Goal: Information Seeking & Learning: Learn about a topic

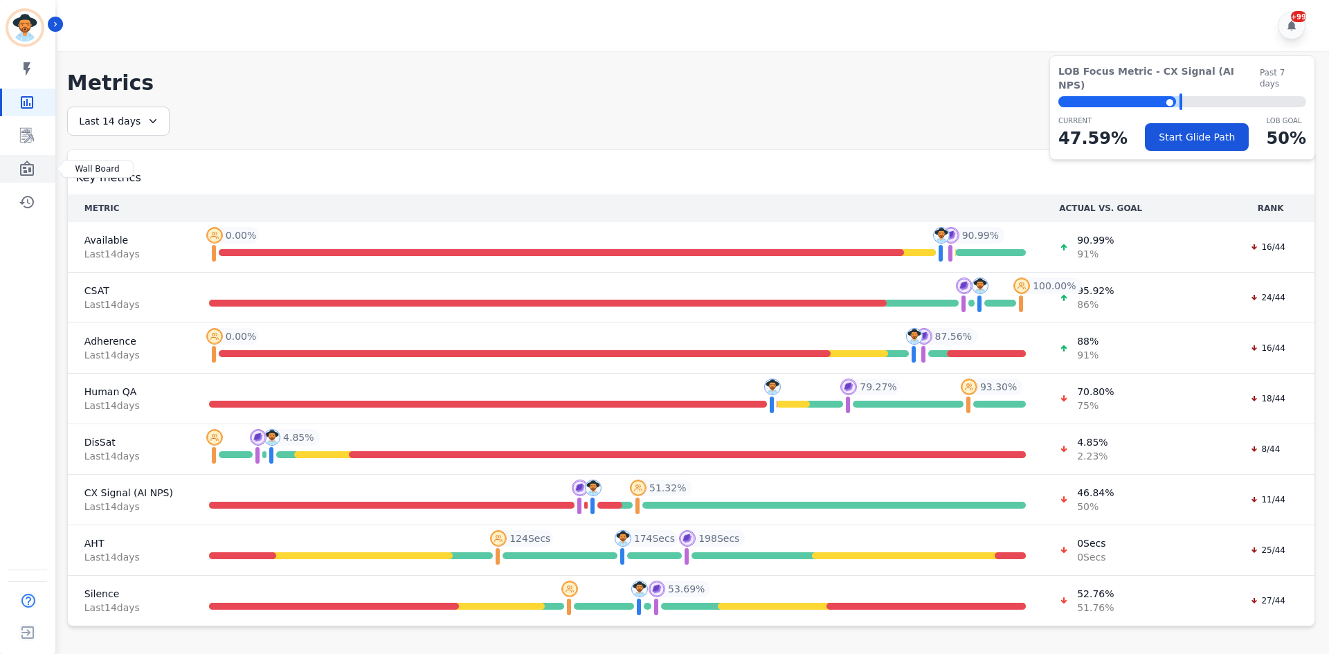
click at [28, 165] on icon "Sidebar" at bounding box center [27, 168] width 14 height 15
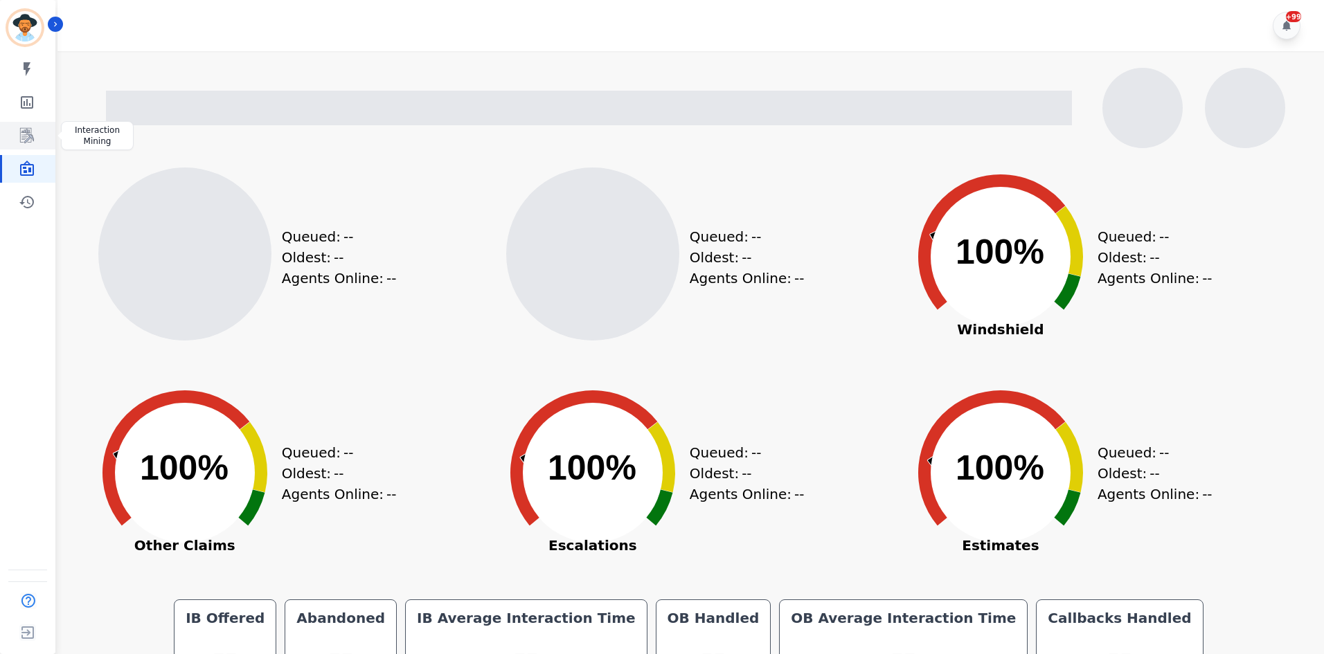
click at [32, 127] on icon "Sidebar" at bounding box center [27, 135] width 17 height 17
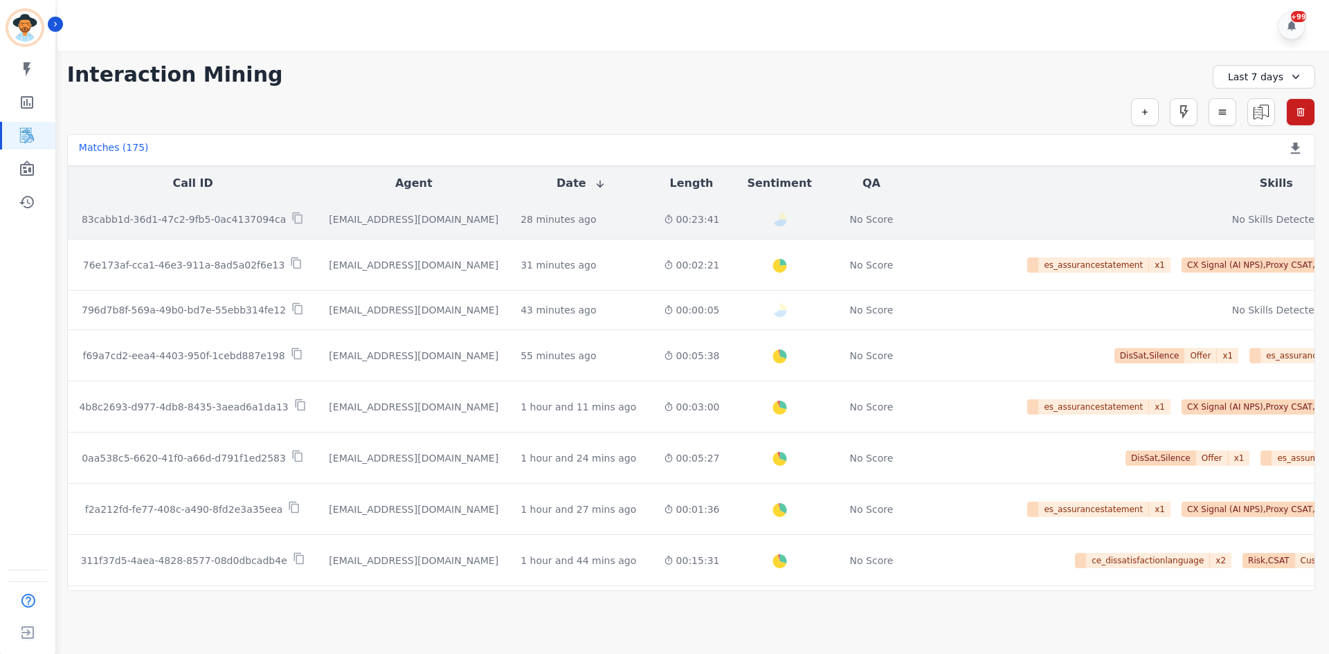
click at [570, 228] on td "28 minutes ago Start at: [DATE] 12:09pm" at bounding box center [580, 219] width 143 height 39
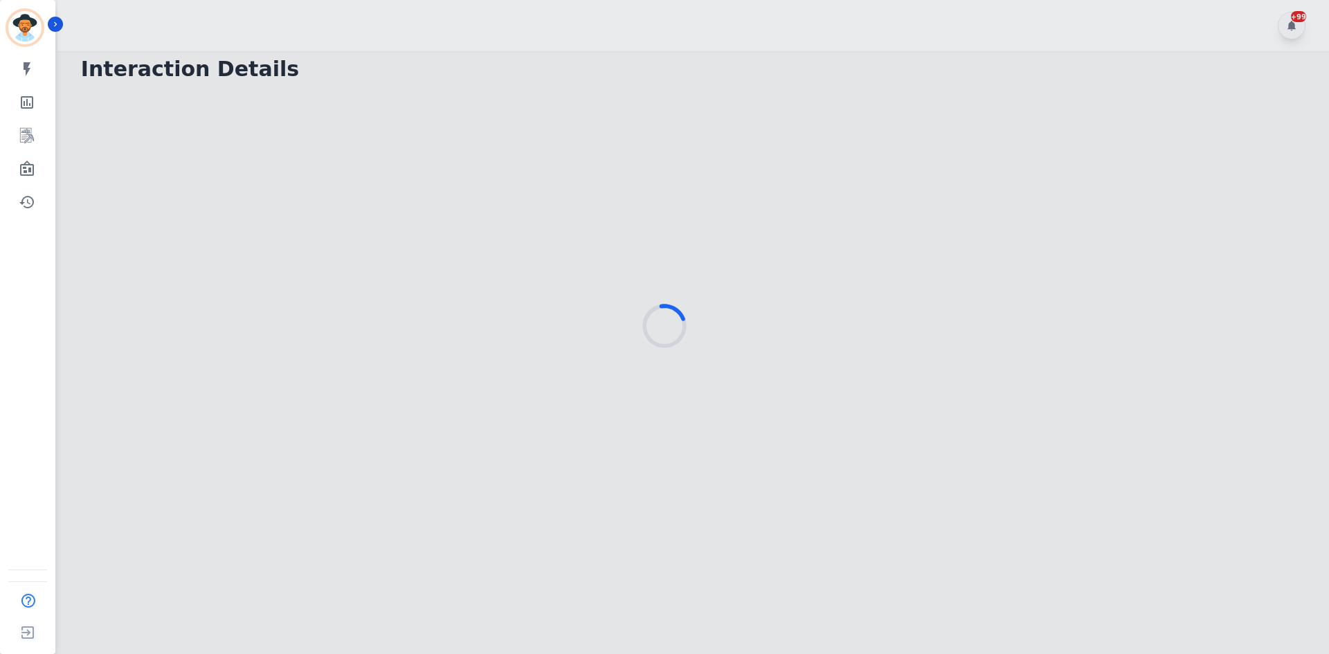
click at [638, 262] on div at bounding box center [664, 327] width 1329 height 654
drag, startPoint x: 638, startPoint y: 262, endPoint x: 91, endPoint y: 6, distance: 604.8
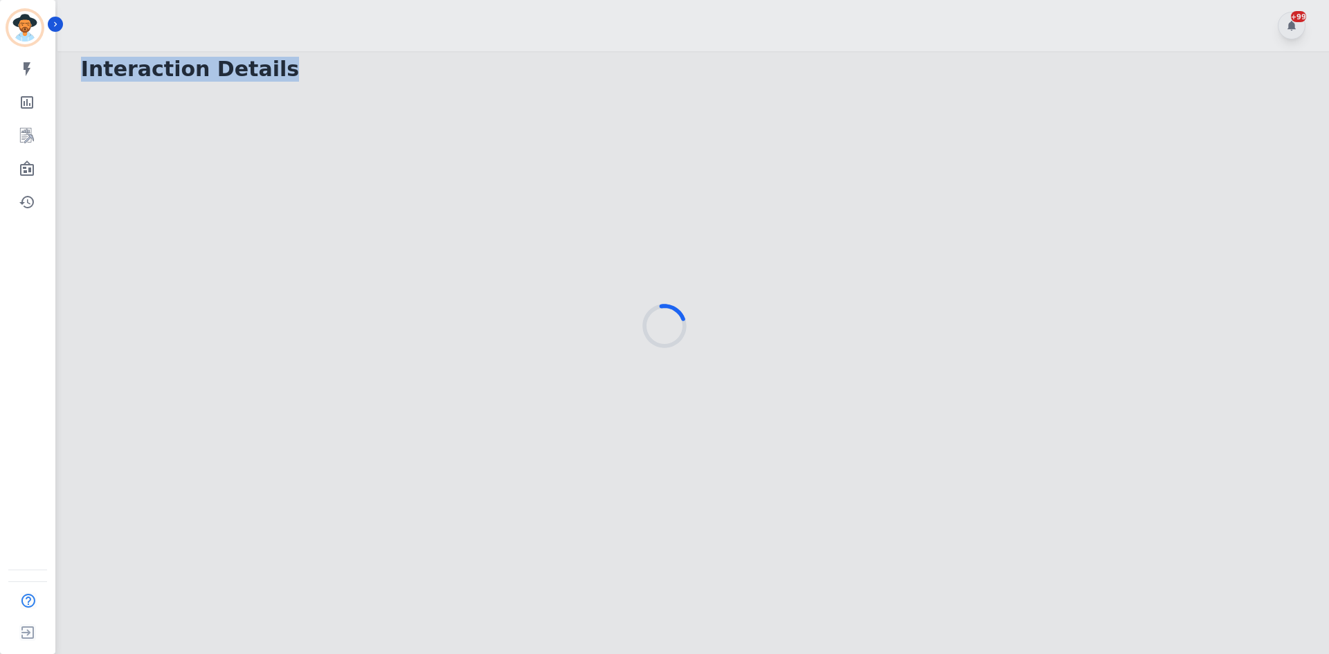
click at [540, 201] on div at bounding box center [664, 327] width 1329 height 654
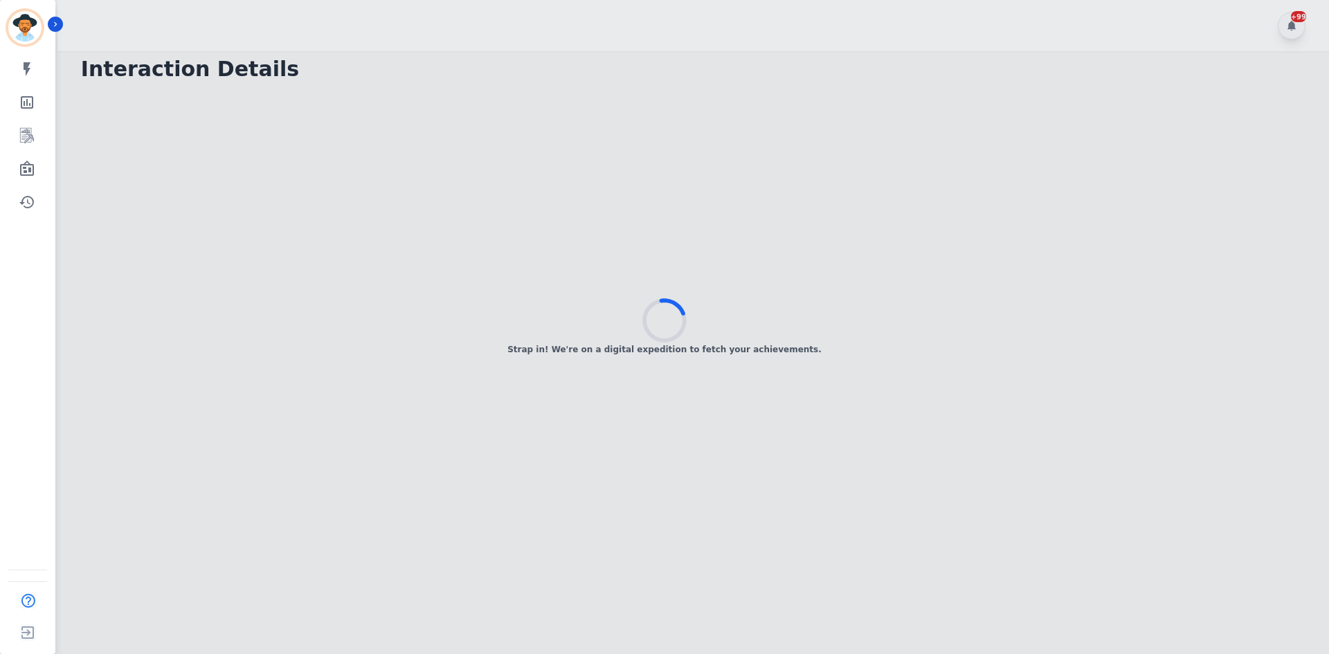
click at [662, 276] on div "Strap in! We're on a digital expedition to fetch your achievements." at bounding box center [664, 327] width 1329 height 654
click at [678, 311] on icon at bounding box center [664, 320] width 53 height 53
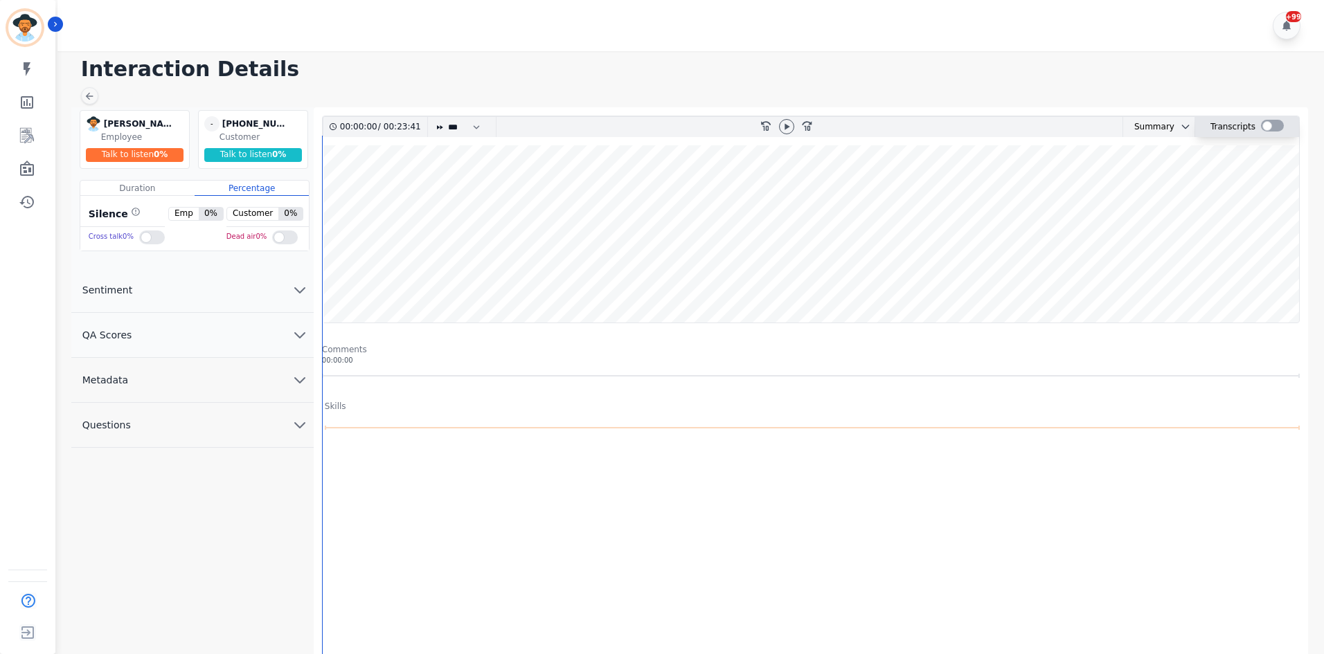
click at [1271, 124] on div at bounding box center [1272, 126] width 23 height 12
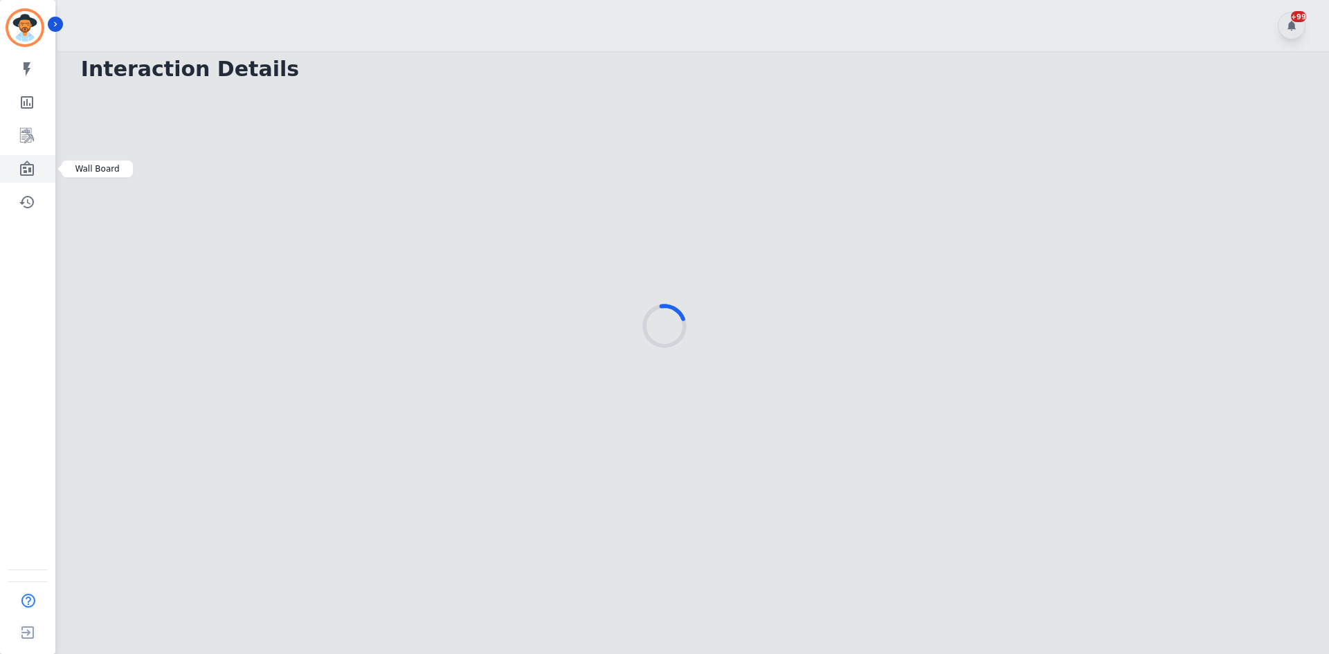
click at [32, 168] on icon "Sidebar" at bounding box center [27, 169] width 17 height 17
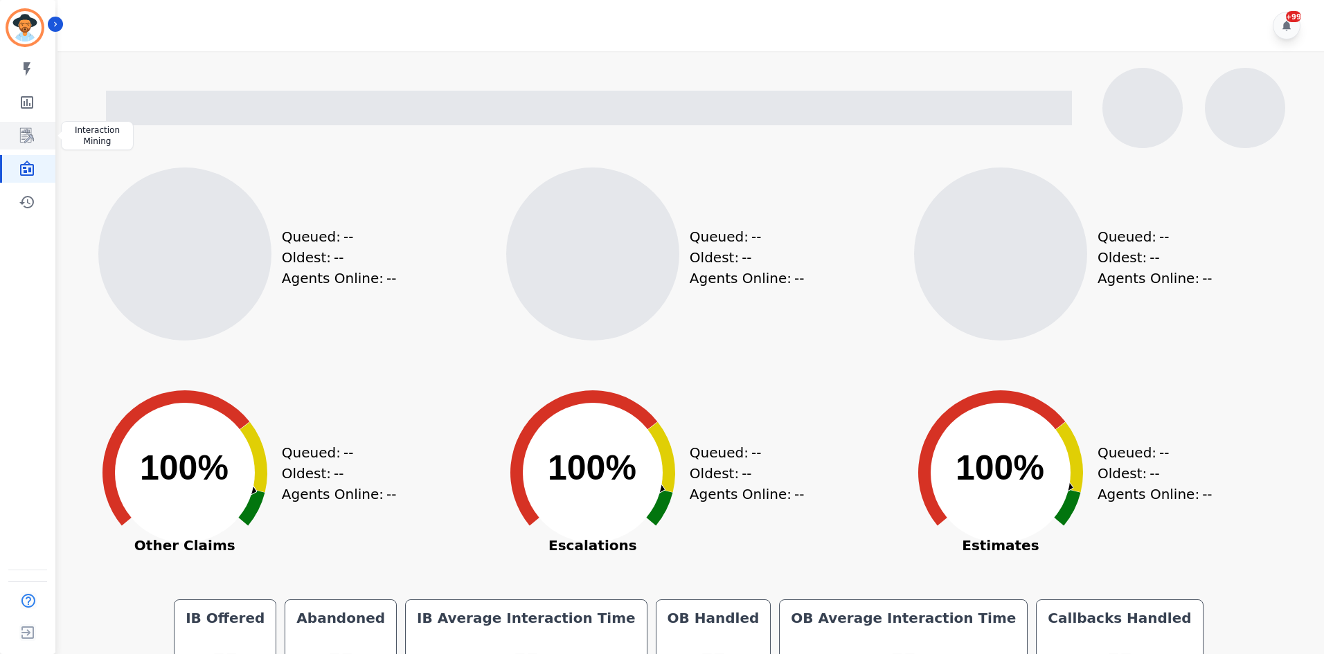
click at [51, 123] on link "Sidebar" at bounding box center [28, 136] width 53 height 28
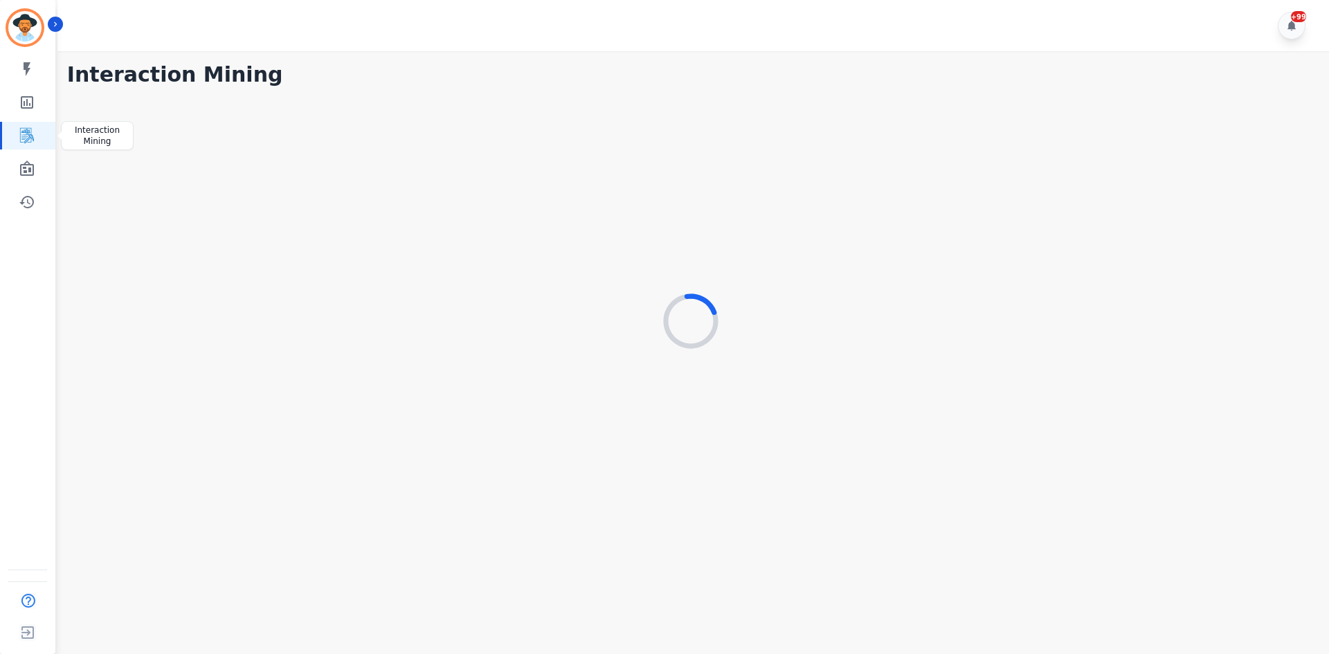
click at [29, 141] on icon "Sidebar" at bounding box center [27, 135] width 17 height 17
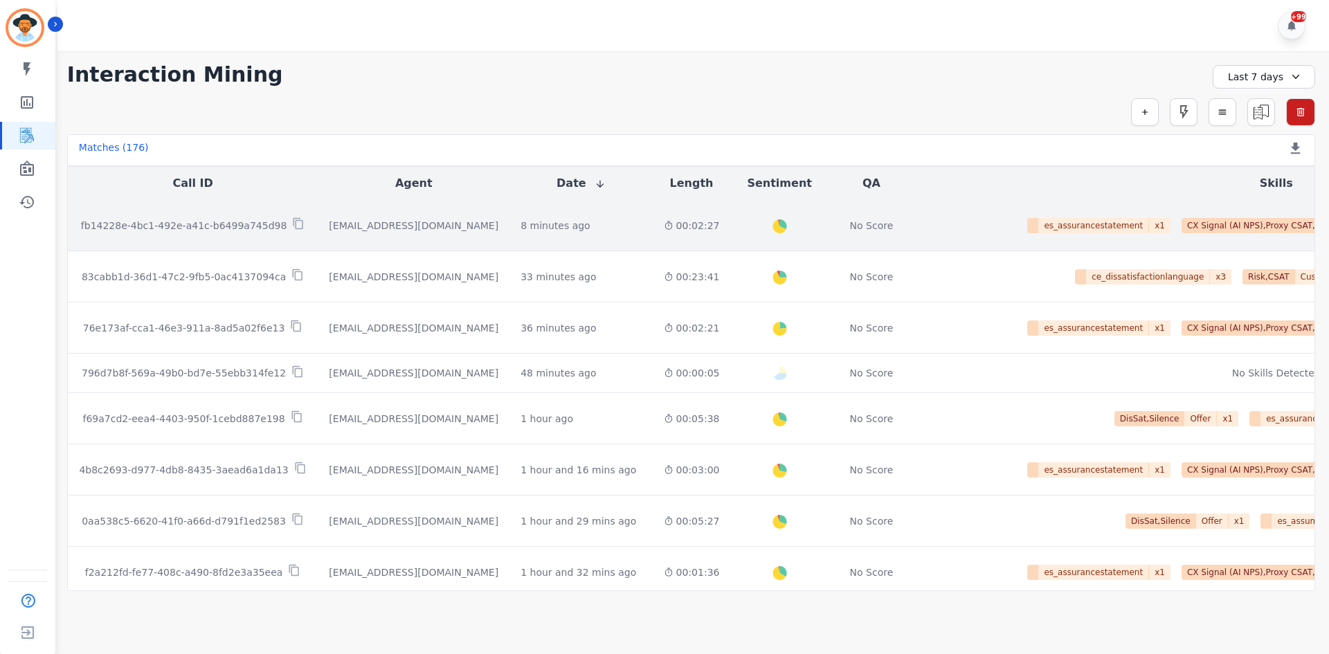
click at [653, 238] on td "00:02:27" at bounding box center [692, 225] width 78 height 51
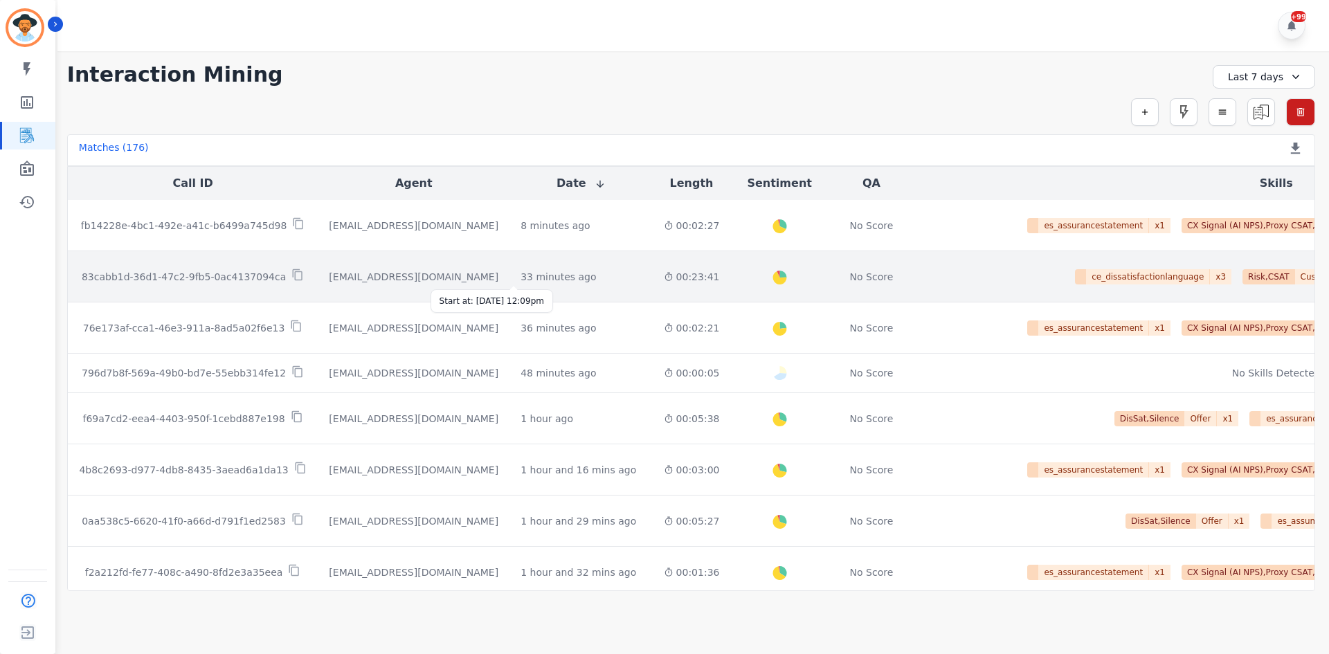
click at [521, 277] on div "33 minutes ago" at bounding box center [558, 277] width 75 height 14
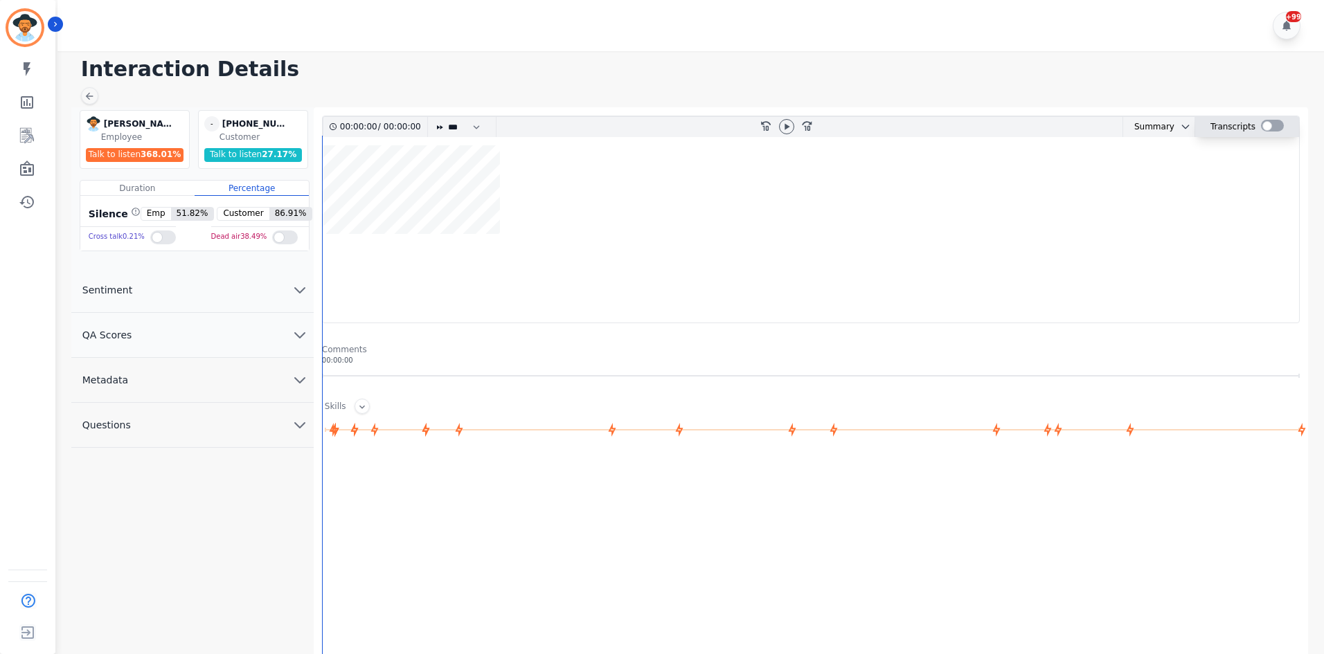
click at [1267, 124] on div at bounding box center [1272, 126] width 23 height 12
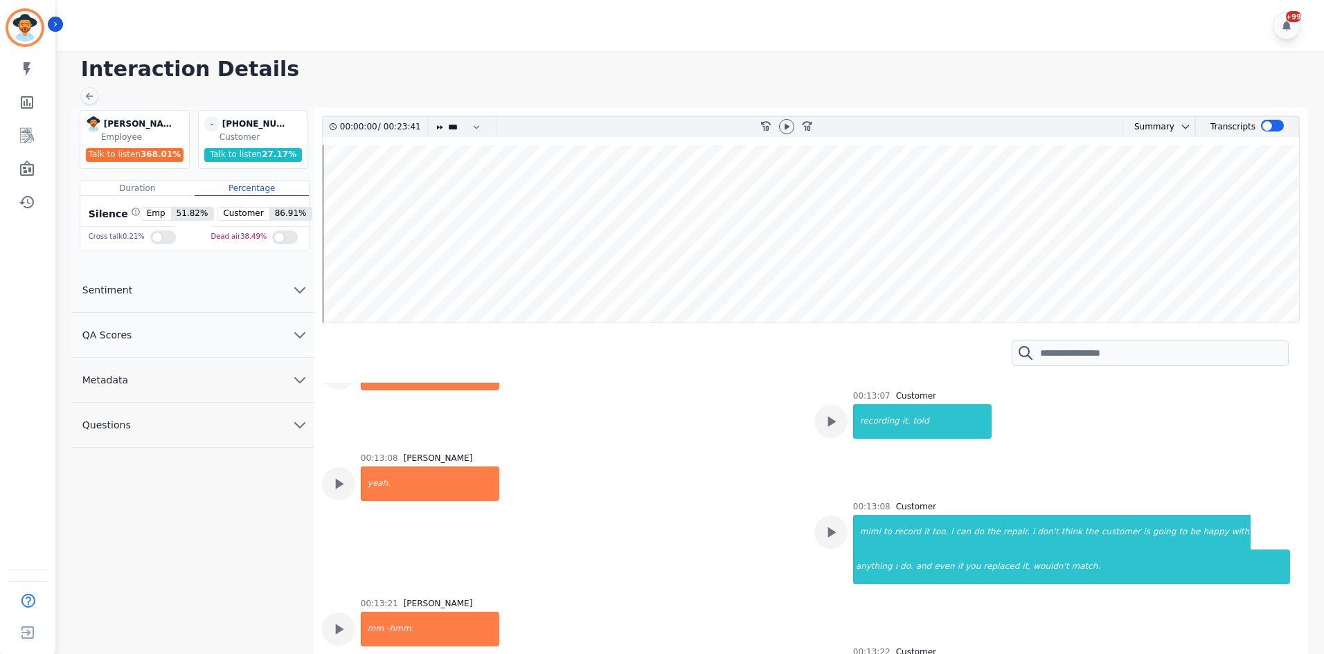
scroll to position [6230, 0]
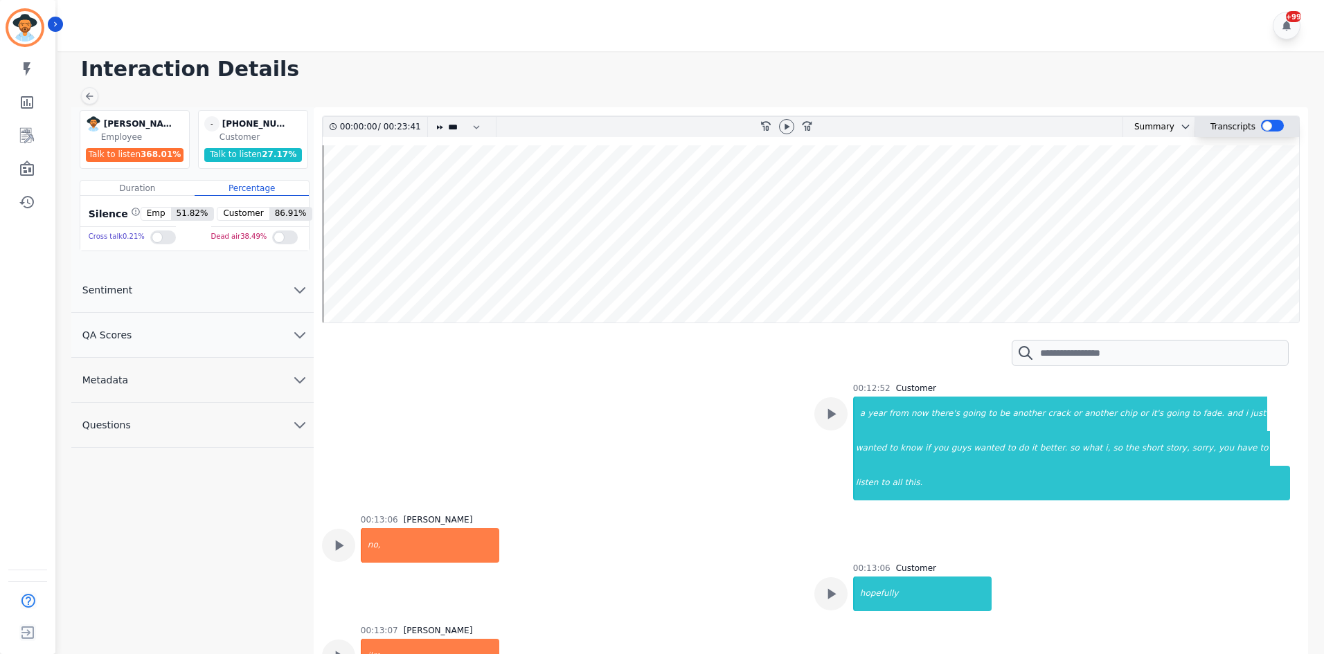
click at [1272, 127] on div at bounding box center [1272, 126] width 23 height 12
